Goal: Find specific fact: Find specific fact

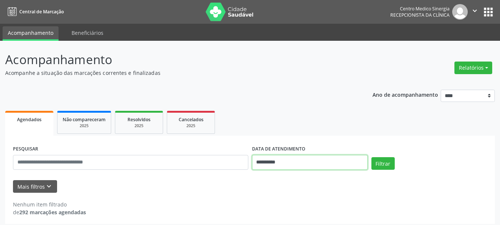
click at [295, 165] on input "**********" at bounding box center [310, 162] width 116 height 15
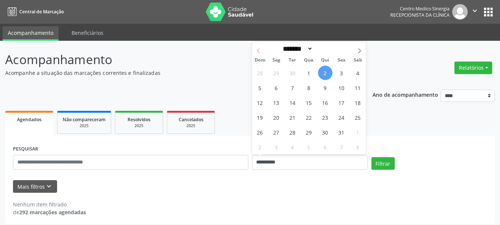
click at [262, 53] on span at bounding box center [258, 48] width 13 height 13
click at [358, 49] on icon at bounding box center [359, 50] width 5 height 5
select select "*"
click at [295, 92] on span "7" at bounding box center [293, 87] width 14 height 14
type input "**********"
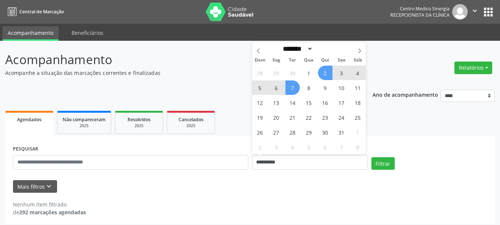
click at [329, 76] on span "2" at bounding box center [325, 73] width 14 height 14
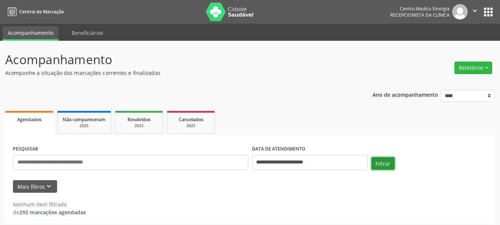
click at [388, 162] on button "Filtrar" at bounding box center [383, 163] width 23 height 13
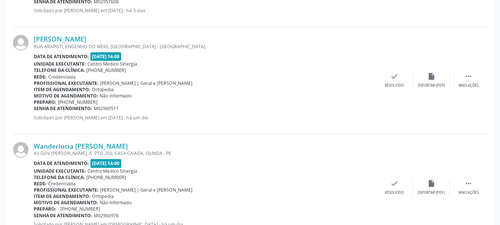
scroll to position [733, 0]
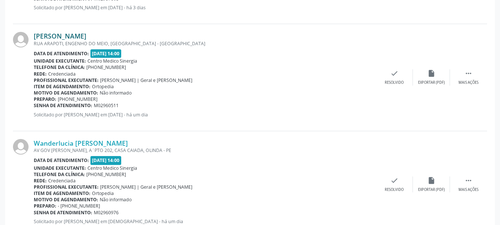
click at [59, 36] on link "[PERSON_NAME]" at bounding box center [60, 36] width 53 height 8
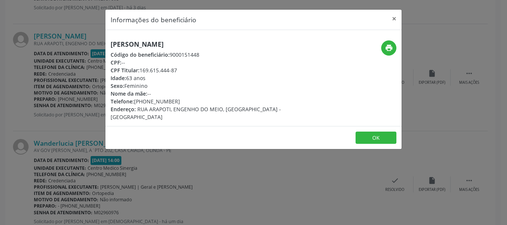
drag, startPoint x: 112, startPoint y: 41, endPoint x: 240, endPoint y: 47, distance: 128.1
click at [240, 47] on h5 "[PERSON_NAME]" at bounding box center [204, 44] width 187 height 8
copy h5 "[PERSON_NAME]"
click at [396, 17] on button "×" at bounding box center [393, 19] width 15 height 18
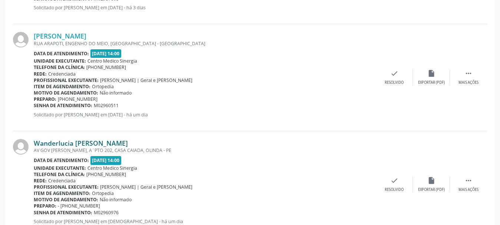
click at [124, 143] on link "Wanderlucia [PERSON_NAME]" at bounding box center [81, 143] width 94 height 8
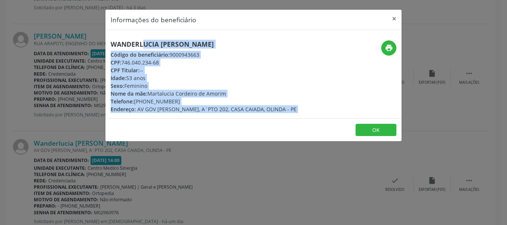
drag, startPoint x: 112, startPoint y: 43, endPoint x: 302, endPoint y: 41, distance: 189.5
click at [307, 42] on div "Wanderlucia [PERSON_NAME] Código do beneficiário: 9000943663 CPF: 746.040.234-6…" at bounding box center [253, 76] width 296 height 73
click at [301, 41] on div "Wanderlucia [PERSON_NAME] Código do beneficiário: 9000943663 CPF: 746.040.234-6…" at bounding box center [203, 76] width 197 height 73
click at [291, 73] on div "CPF Titular: --" at bounding box center [204, 70] width 186 height 8
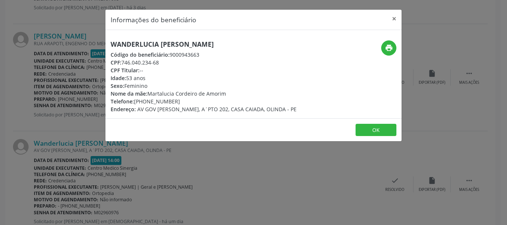
drag, startPoint x: 108, startPoint y: 43, endPoint x: 273, endPoint y: 45, distance: 165.4
click at [273, 45] on div "Wanderlucia [PERSON_NAME] Código do beneficiário: 9000943663 CPF: 746.040.234-6…" at bounding box center [203, 76] width 197 height 73
copy h5 "Wanderlucia [PERSON_NAME]"
drag, startPoint x: 133, startPoint y: 62, endPoint x: 161, endPoint y: 63, distance: 27.8
click at [161, 63] on div "CPF: 746.040.234-68" at bounding box center [204, 63] width 186 height 8
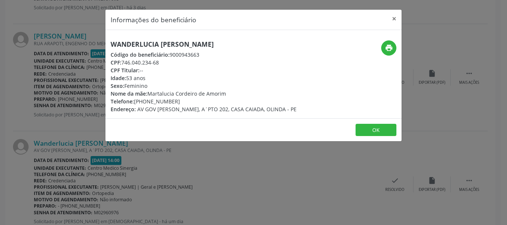
copy div "746.040.234-68"
drag, startPoint x: 137, startPoint y: 111, endPoint x: 229, endPoint y: 111, distance: 92.3
click at [229, 111] on span "AV GOV [PERSON_NAME], A´PTO 202, CASA CAIADA, OLINDA - PE" at bounding box center [216, 109] width 159 height 7
copy span "AV GOV [PERSON_NAME]"
drag, startPoint x: 260, startPoint y: 110, endPoint x: 296, endPoint y: 112, distance: 35.3
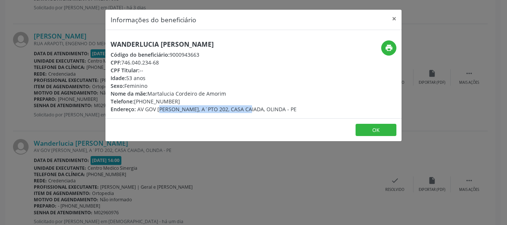
click at [296, 112] on div "Endereço: AV GOV [PERSON_NAME], A´PTO 202, CASA CAIADA, OLINDA - PE" at bounding box center [204, 109] width 186 height 8
copy span "CASA CAIADA,"
drag, startPoint x: 135, startPoint y: 99, endPoint x: 185, endPoint y: 99, distance: 50.1
click at [185, 99] on div "Telefone: [PHONE_NUMBER]" at bounding box center [204, 102] width 186 height 8
copy div "[PHONE_NUMBER]"
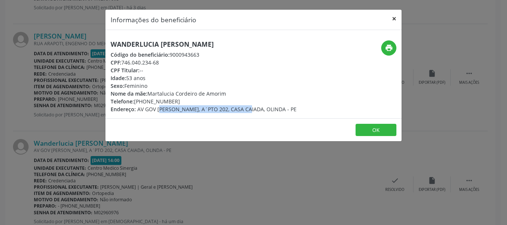
click at [394, 21] on button "×" at bounding box center [393, 19] width 15 height 18
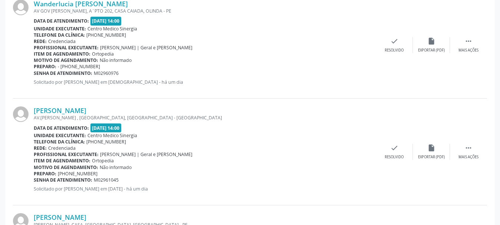
scroll to position [881, 0]
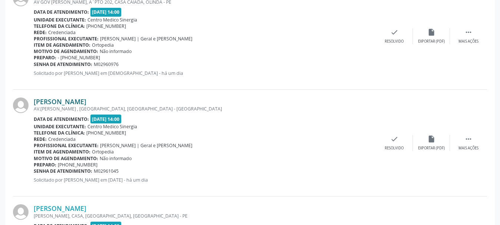
click at [53, 98] on link "[PERSON_NAME]" at bounding box center [60, 102] width 53 height 8
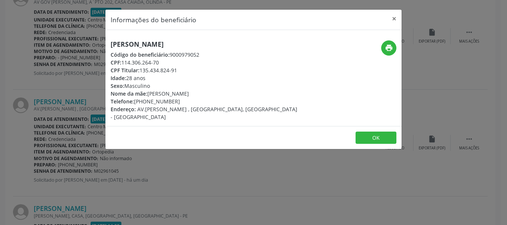
drag, startPoint x: 112, startPoint y: 47, endPoint x: 293, endPoint y: 48, distance: 180.2
click at [293, 48] on div "[PERSON_NAME] Código do beneficiário: 9000979052 CPF: 114.306.264-70 CPF Titula…" at bounding box center [203, 80] width 197 height 80
copy h5 "[PERSON_NAME]"
drag, startPoint x: 136, startPoint y: 101, endPoint x: 178, endPoint y: 103, distance: 41.6
click at [178, 103] on div "Telefone: [PHONE_NUMBER]" at bounding box center [204, 102] width 187 height 8
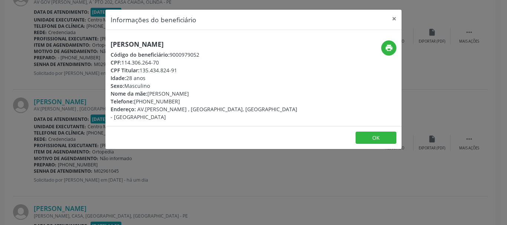
copy div "81) 99676-6442"
click at [396, 19] on button "×" at bounding box center [393, 19] width 15 height 18
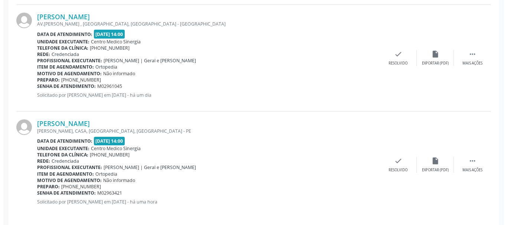
scroll to position [972, 0]
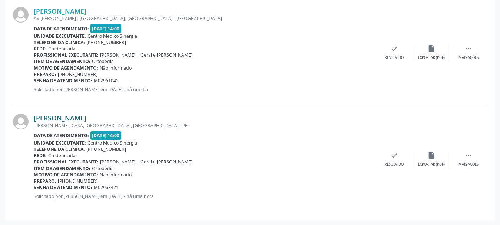
click at [86, 119] on link "[PERSON_NAME]" at bounding box center [60, 118] width 53 height 8
